Goal: Find specific page/section: Find specific page/section

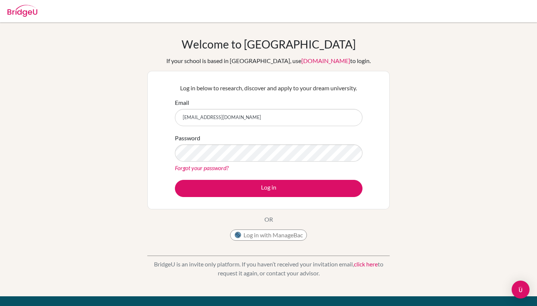
type input "lidderb@stahs.org.uk"
click at [269, 188] on button "Log in" at bounding box center [269, 188] width 188 height 17
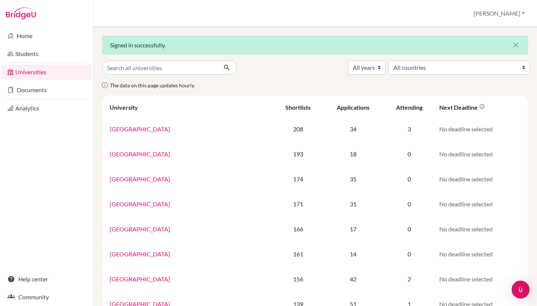
click at [28, 55] on link "Students" at bounding box center [46, 53] width 90 height 15
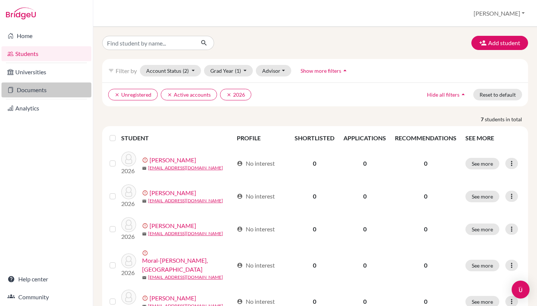
click at [26, 90] on link "Documents" at bounding box center [46, 89] width 90 height 15
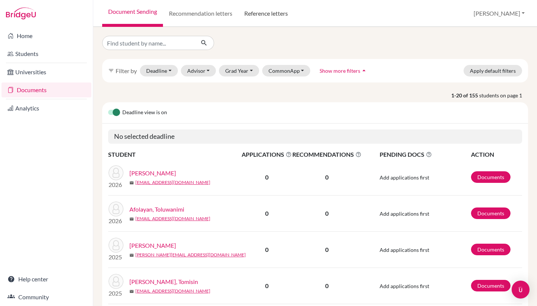
click at [260, 15] on link "Reference letters" at bounding box center [266, 13] width 56 height 27
